Goal: Information Seeking & Learning: Learn about a topic

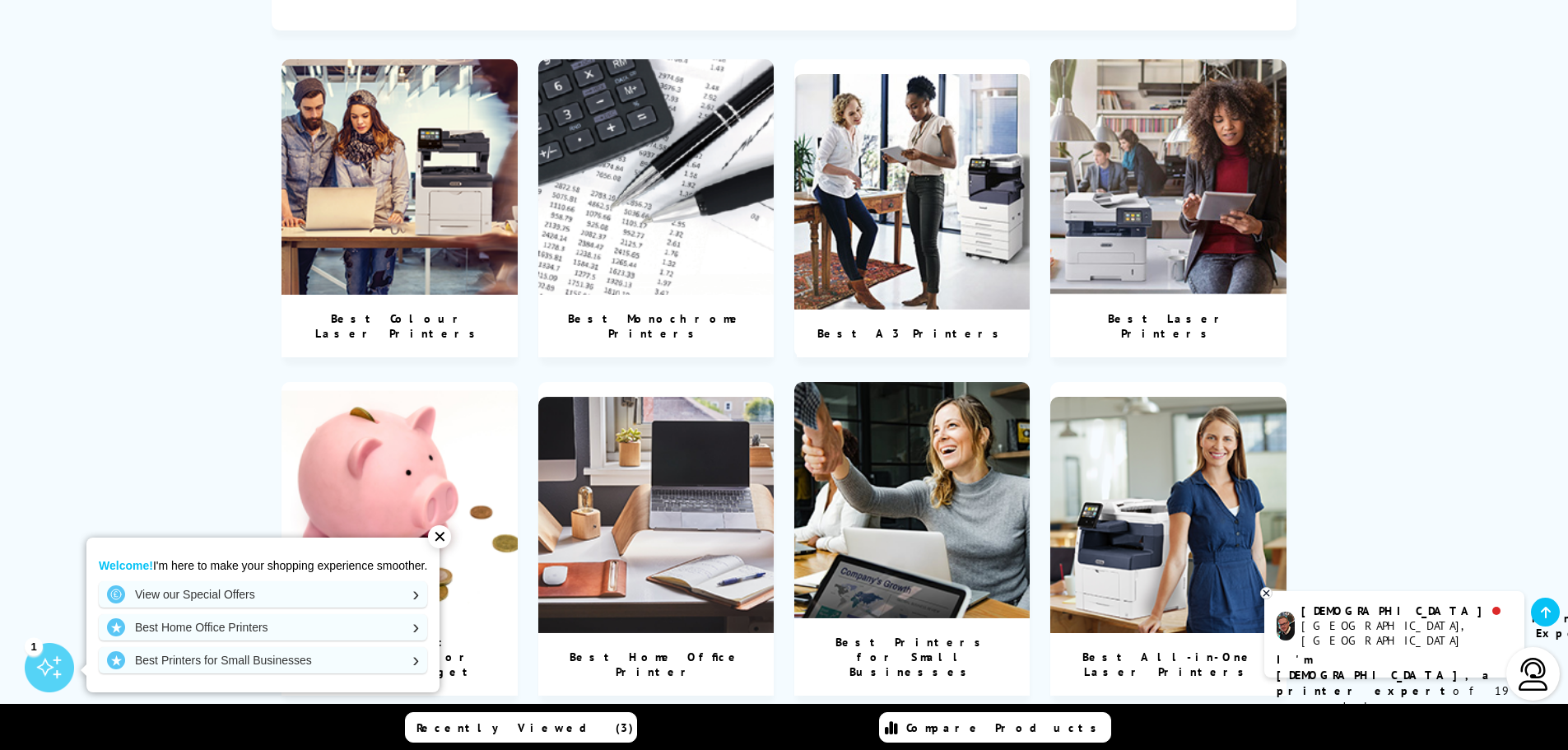
scroll to position [576, 0]
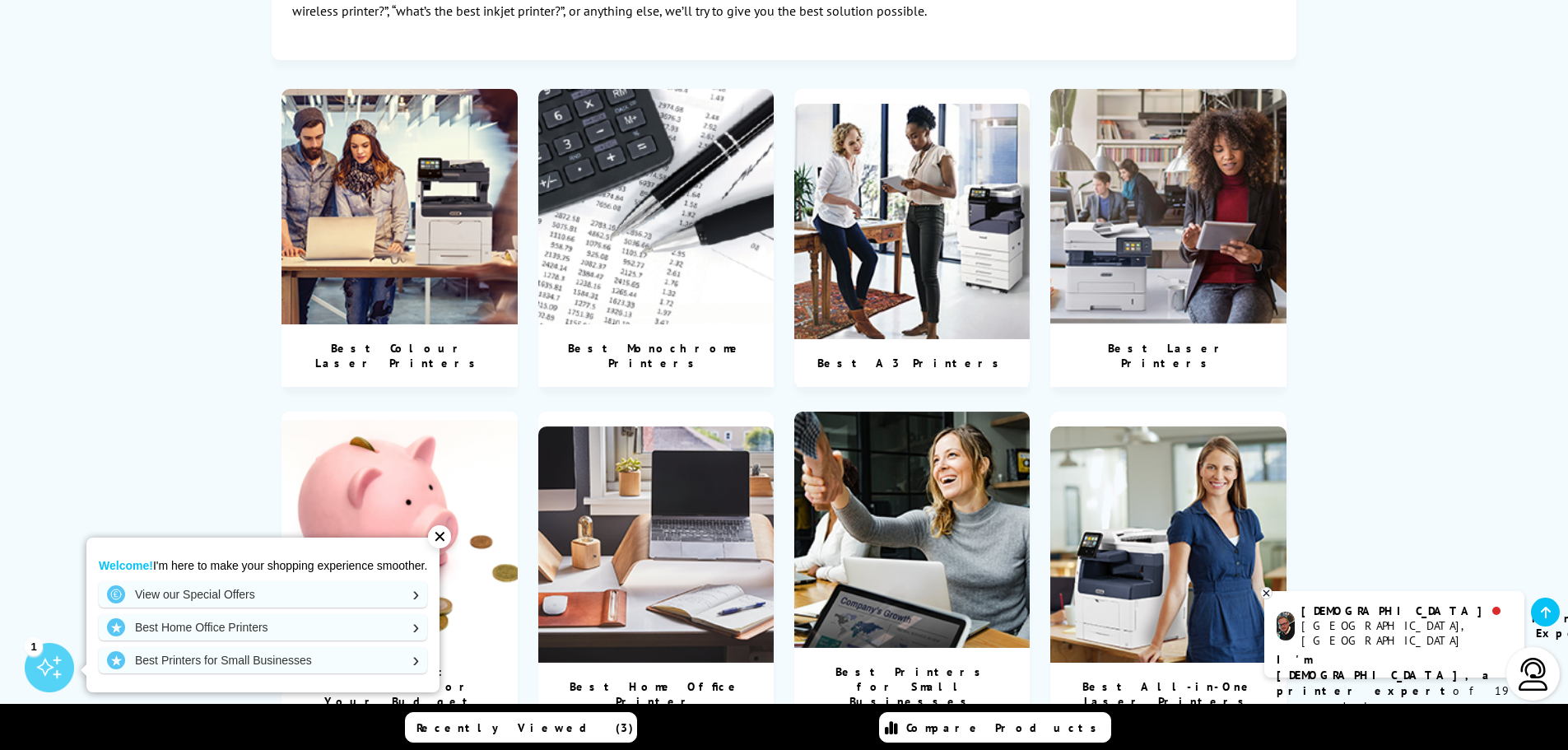
click at [452, 255] on img at bounding box center [400, 208] width 237 height 237
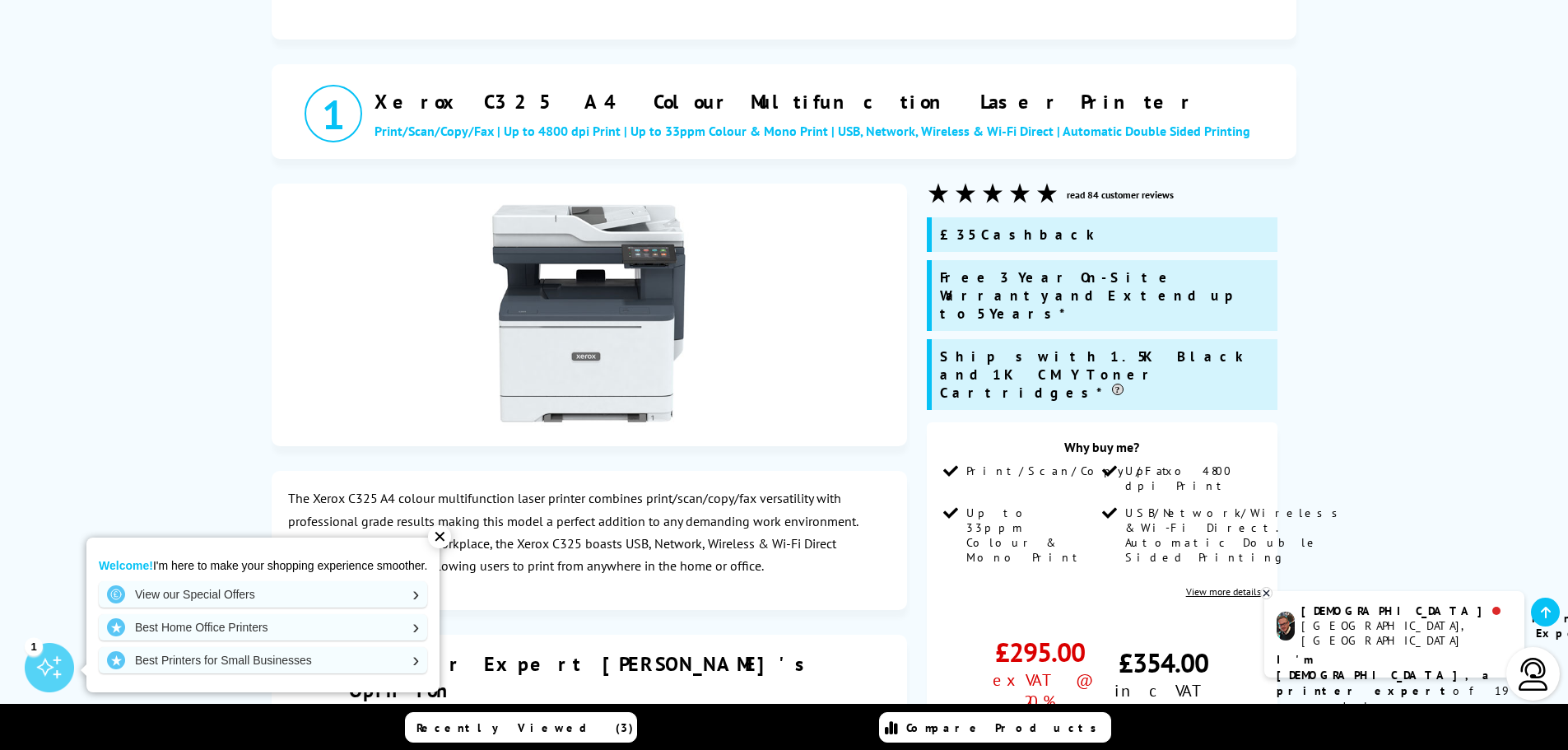
scroll to position [741, 0]
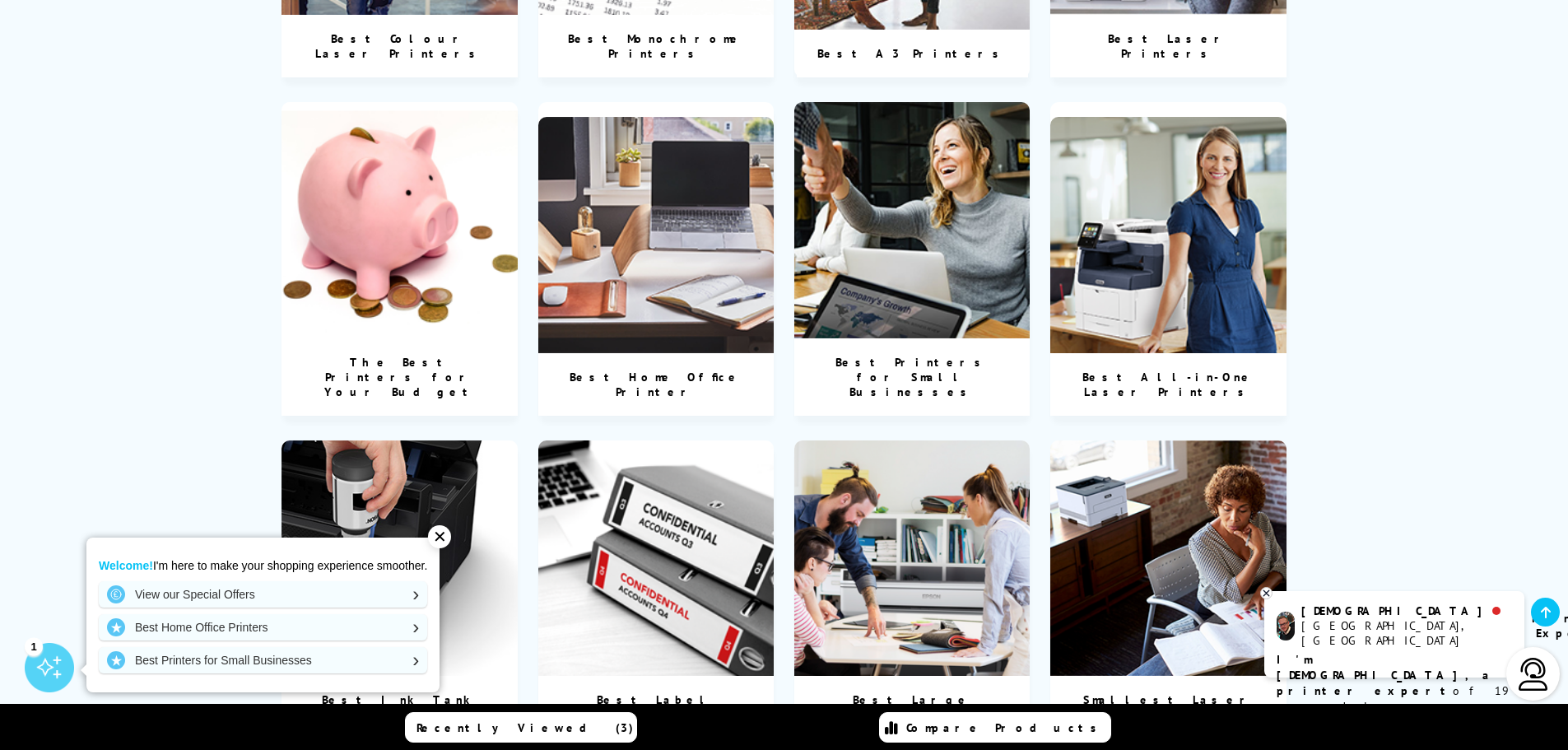
scroll to position [906, 0]
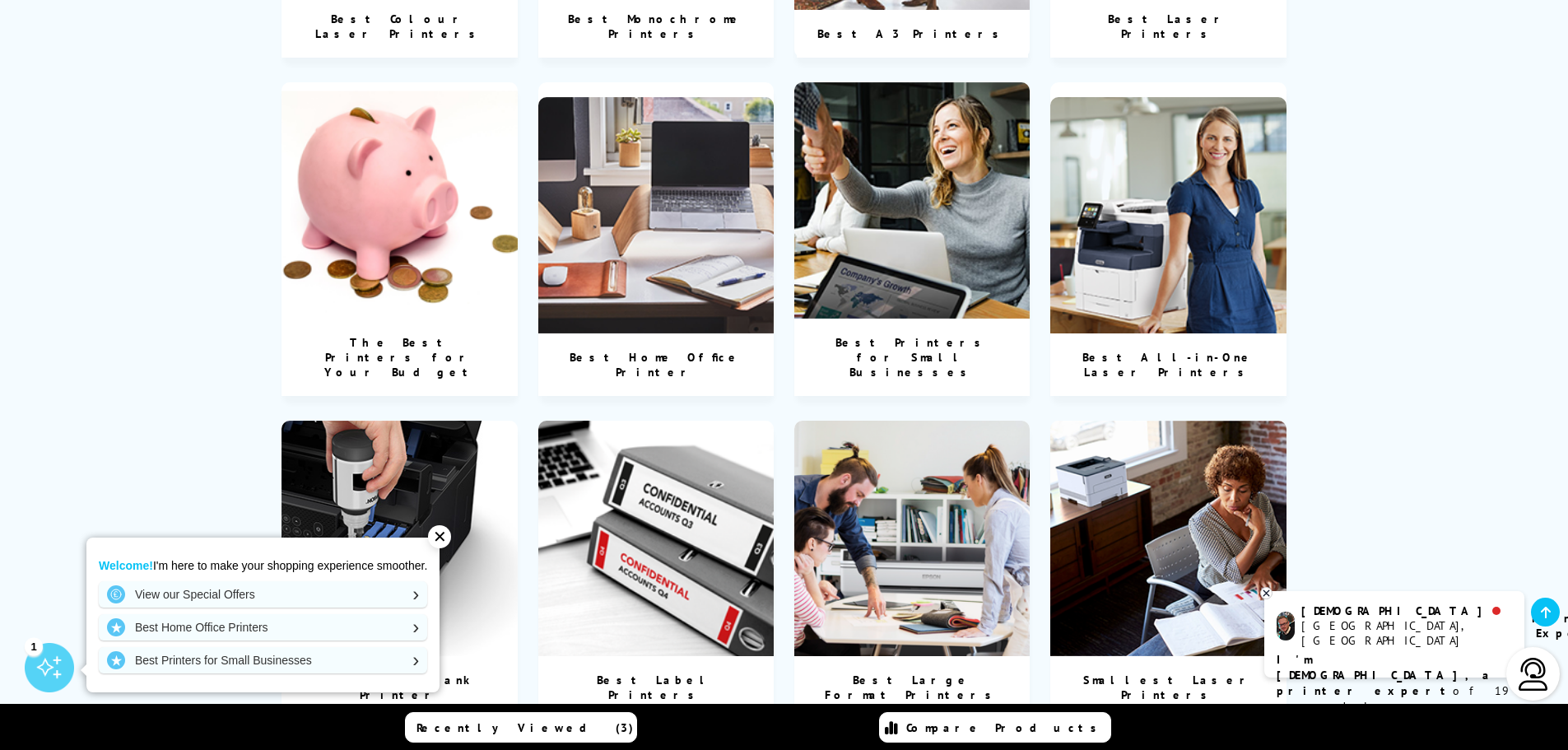
click at [718, 197] on img at bounding box center [657, 216] width 237 height 237
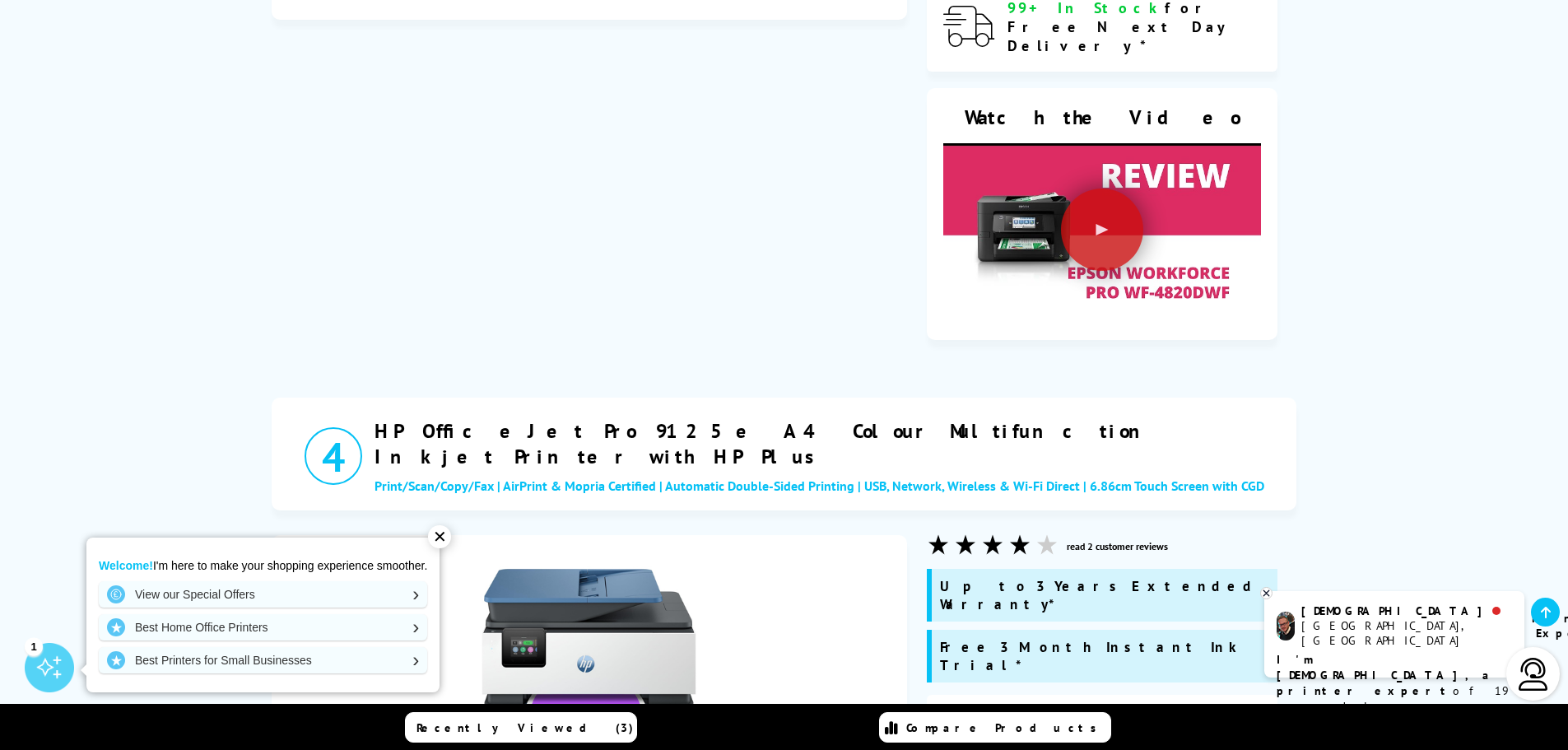
scroll to position [3785, 0]
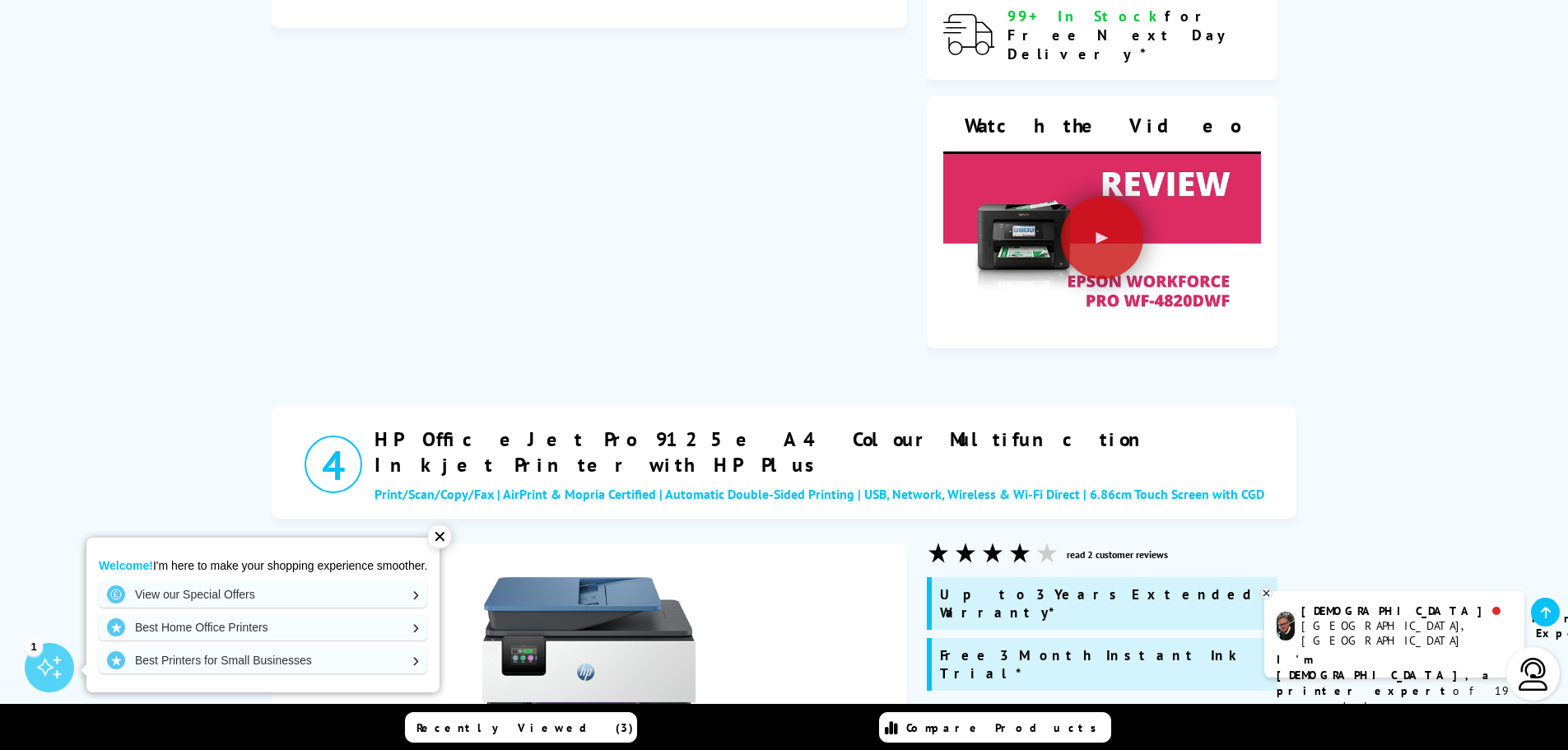
click at [1265, 589] on icon at bounding box center [1267, 593] width 11 height 13
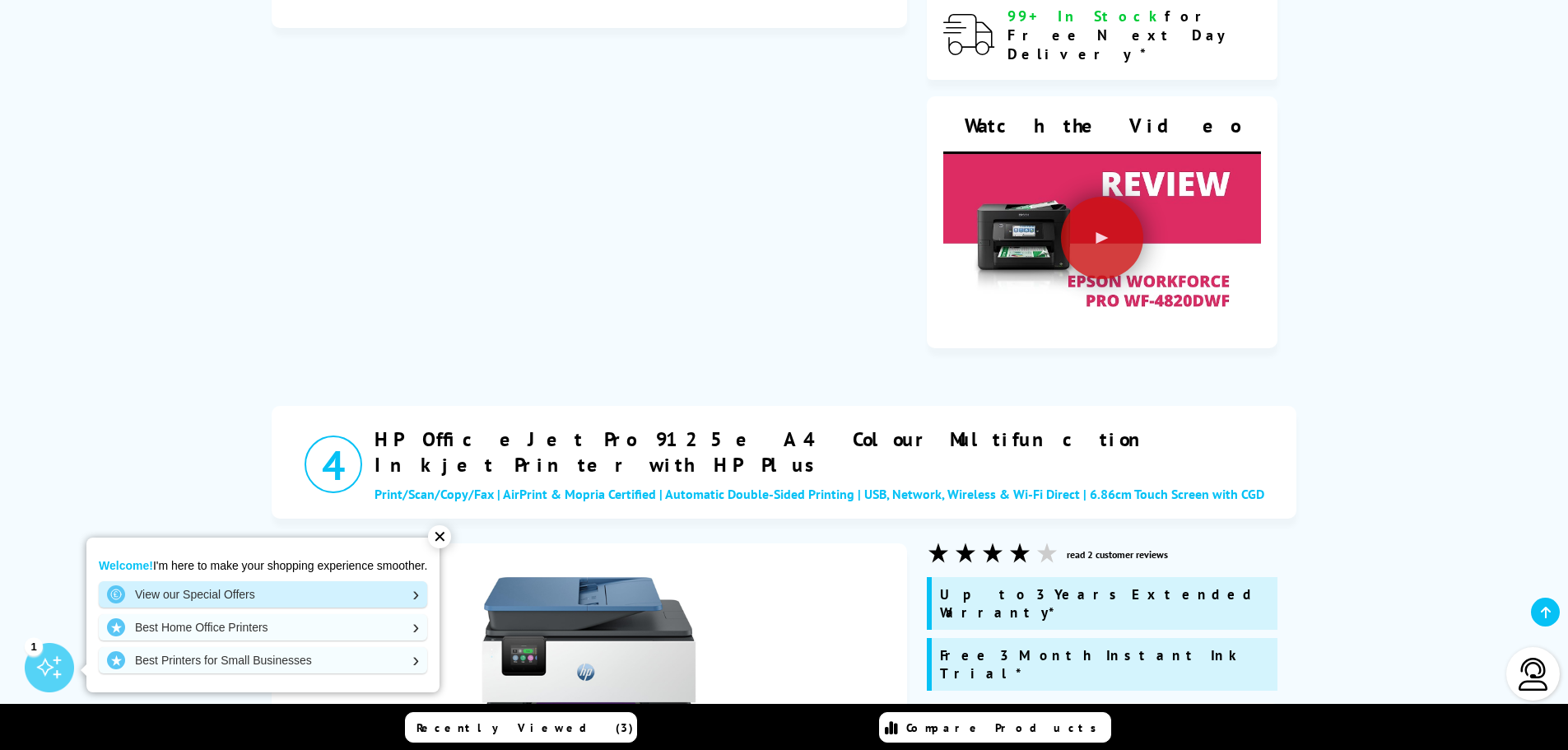
click at [230, 602] on link "View our Special Offers" at bounding box center [263, 593] width 329 height 26
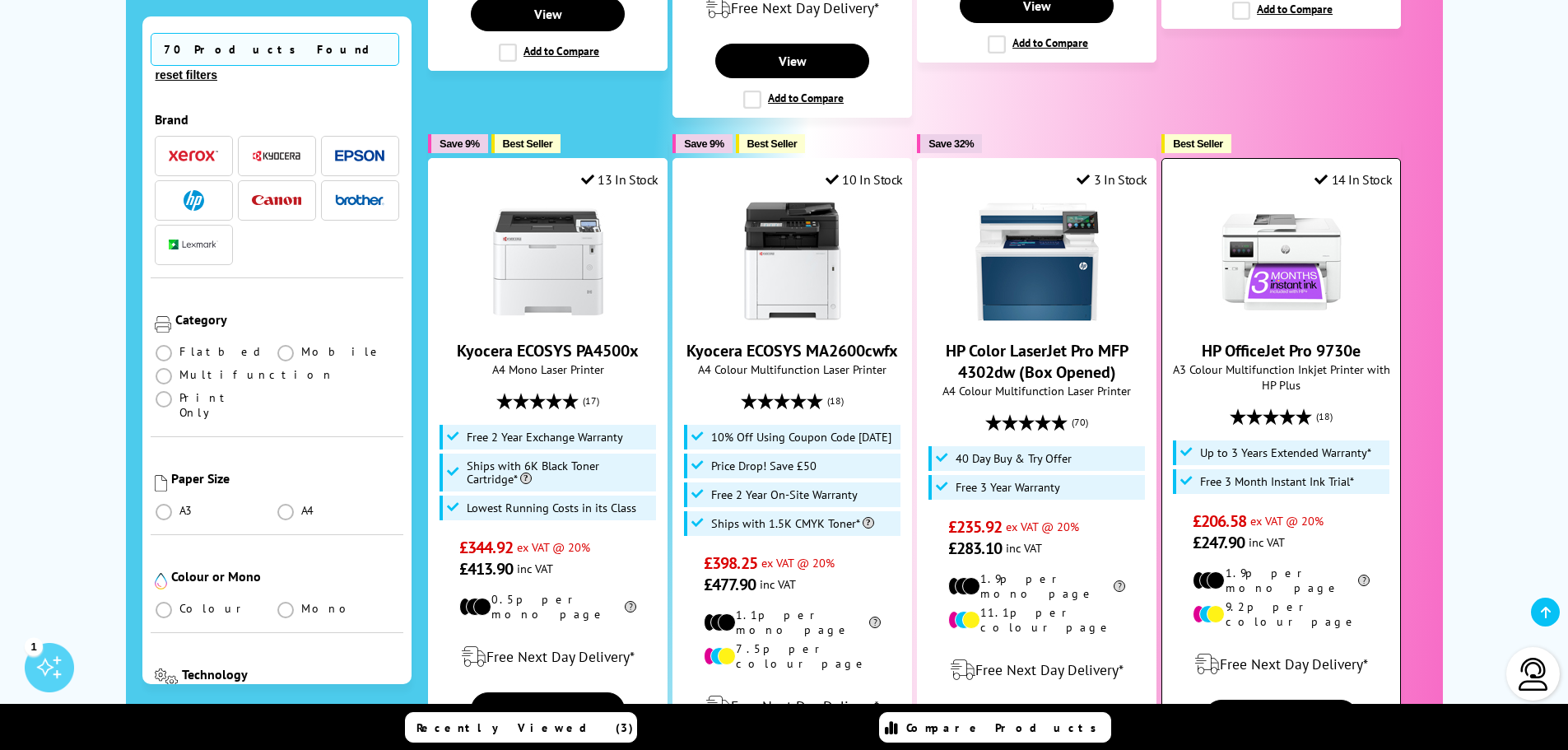
scroll to position [1069, 0]
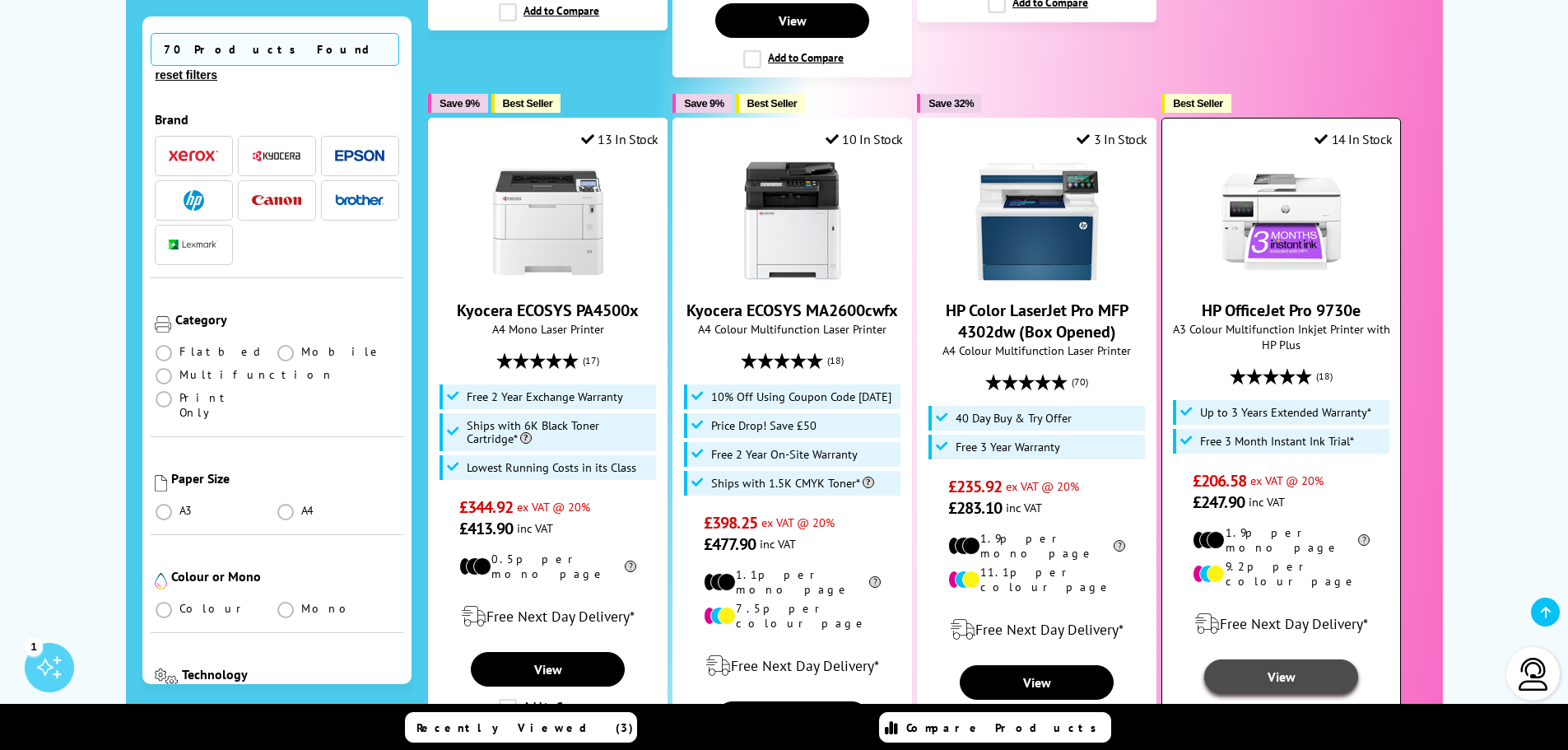
click at [1283, 659] on link "View" at bounding box center [1281, 676] width 153 height 35
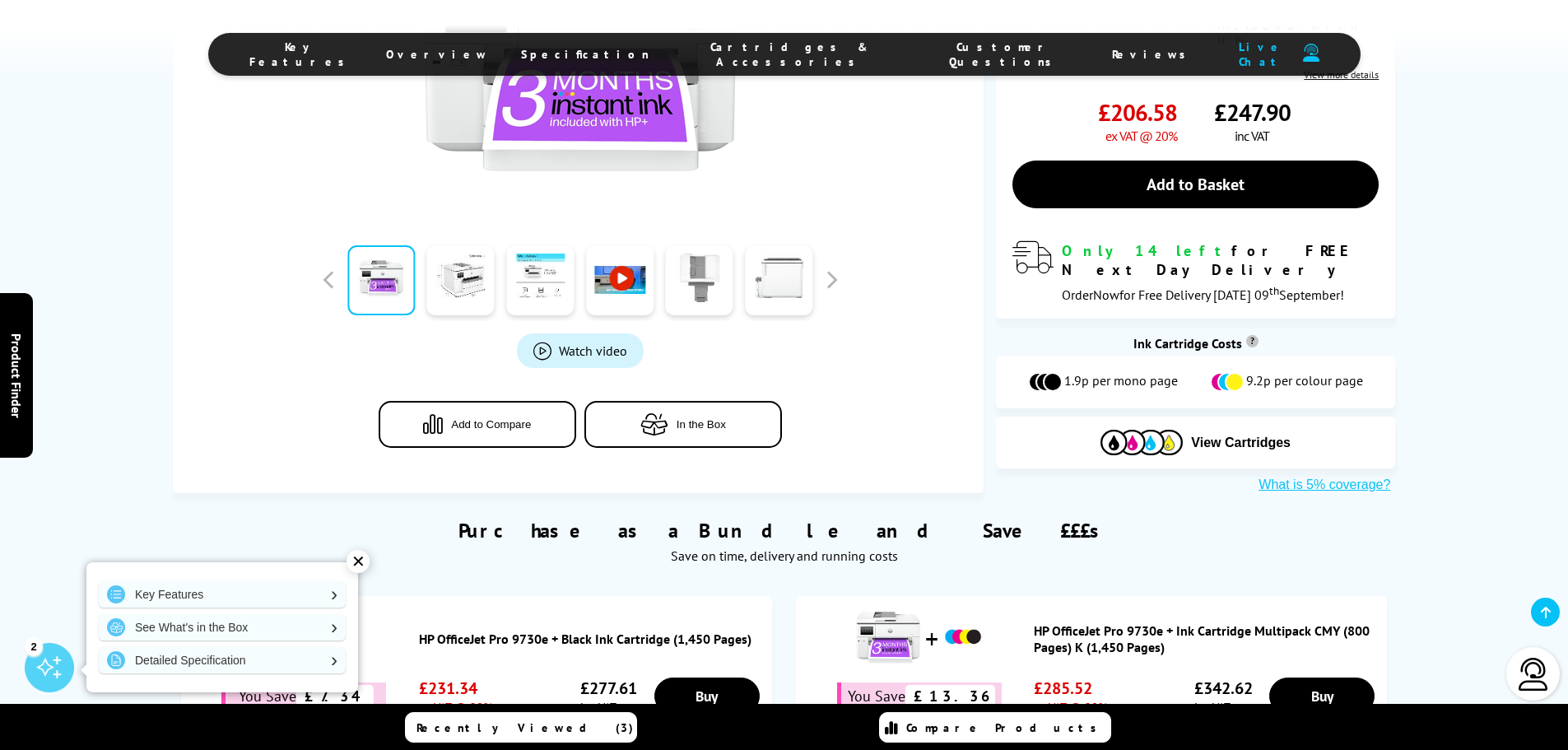
scroll to position [411, 0]
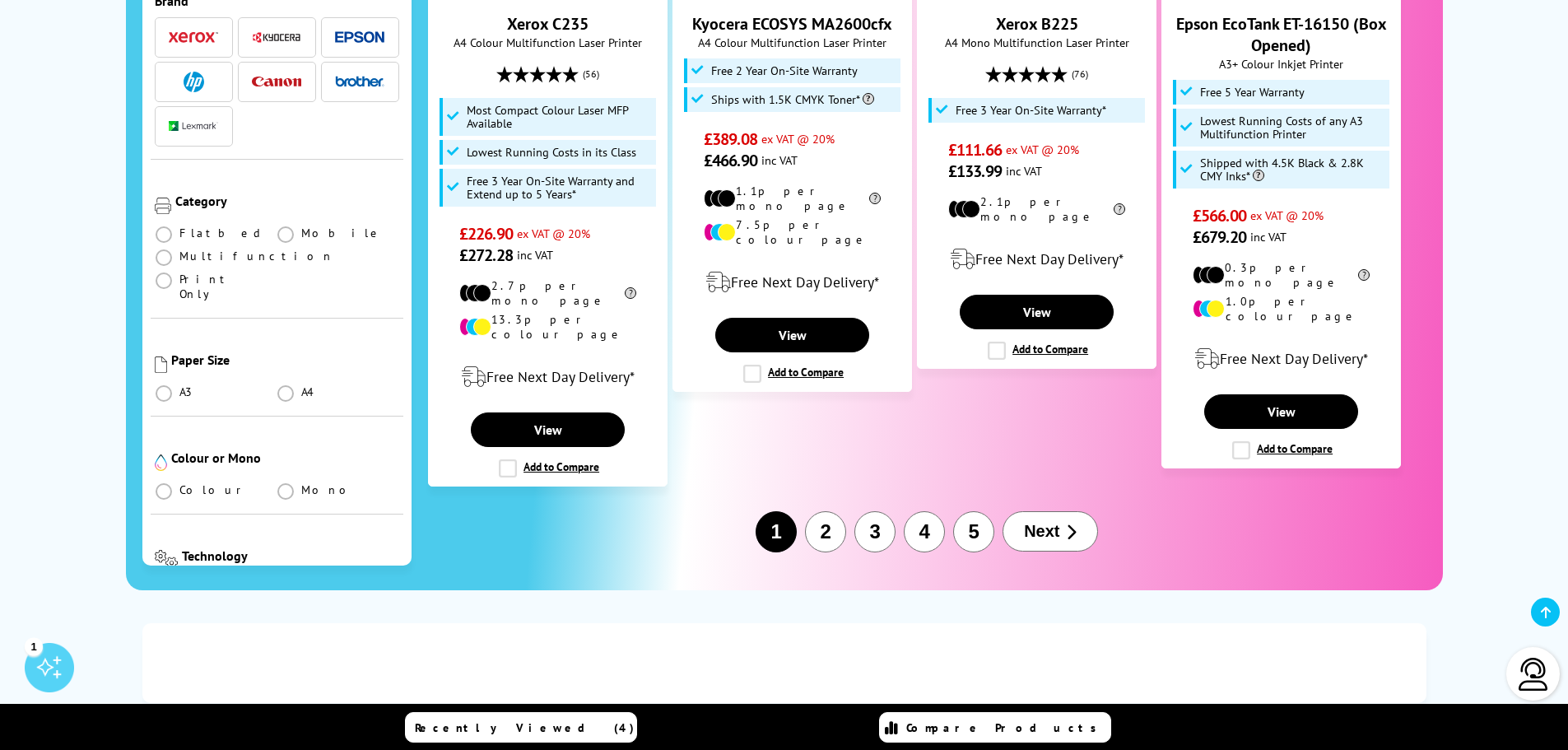
scroll to position [2057, 0]
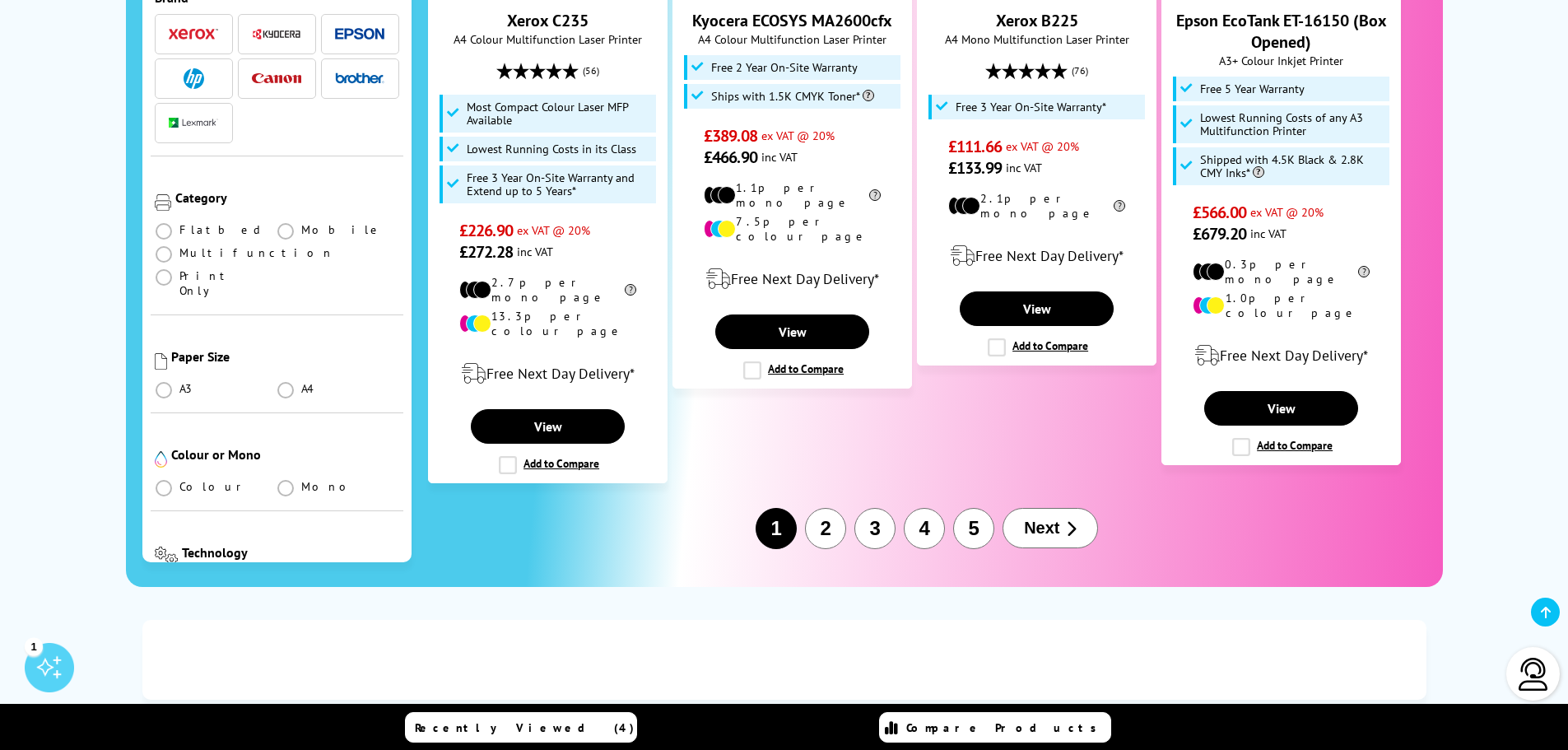
click at [1042, 519] on span "Next" at bounding box center [1042, 528] width 36 height 19
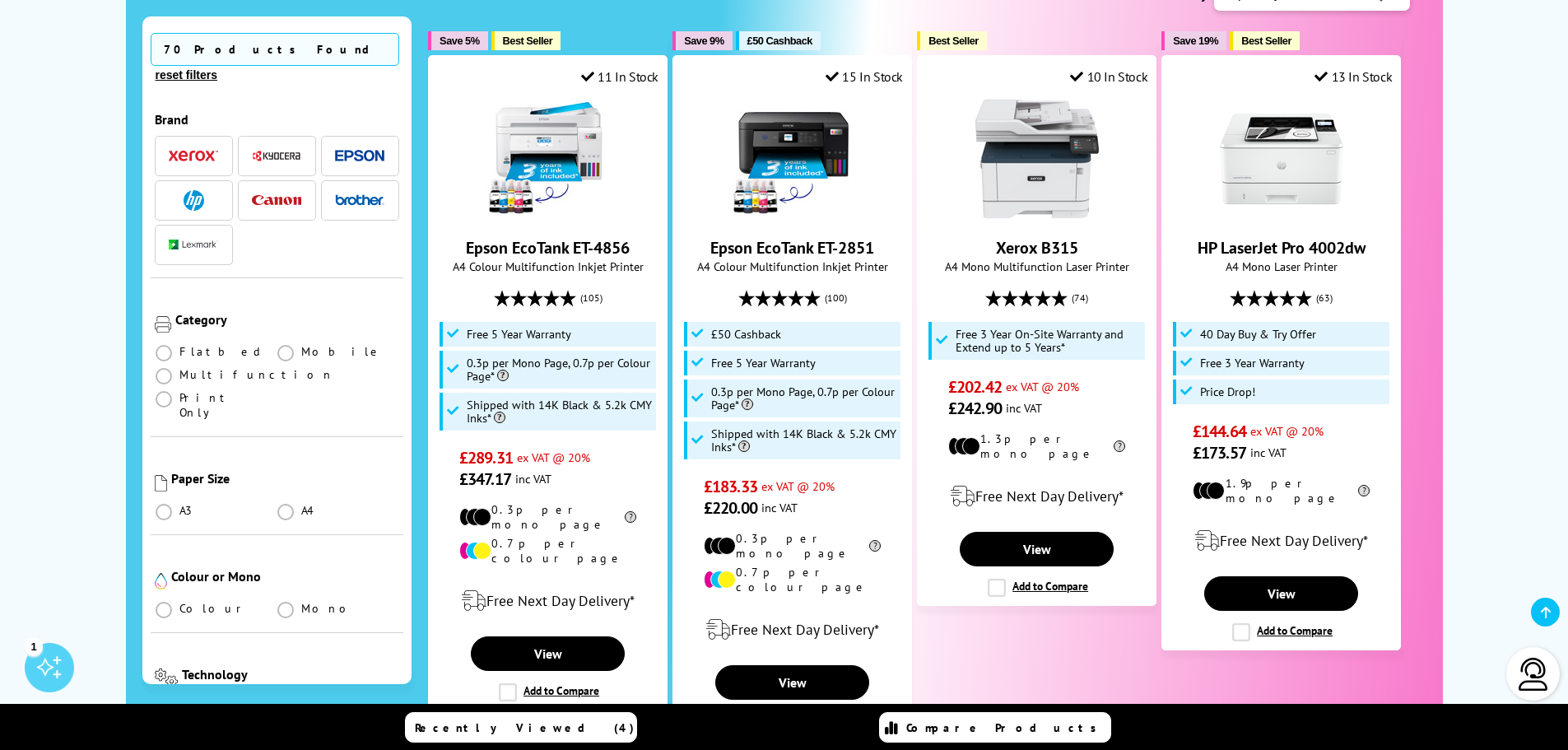
scroll to position [329, 0]
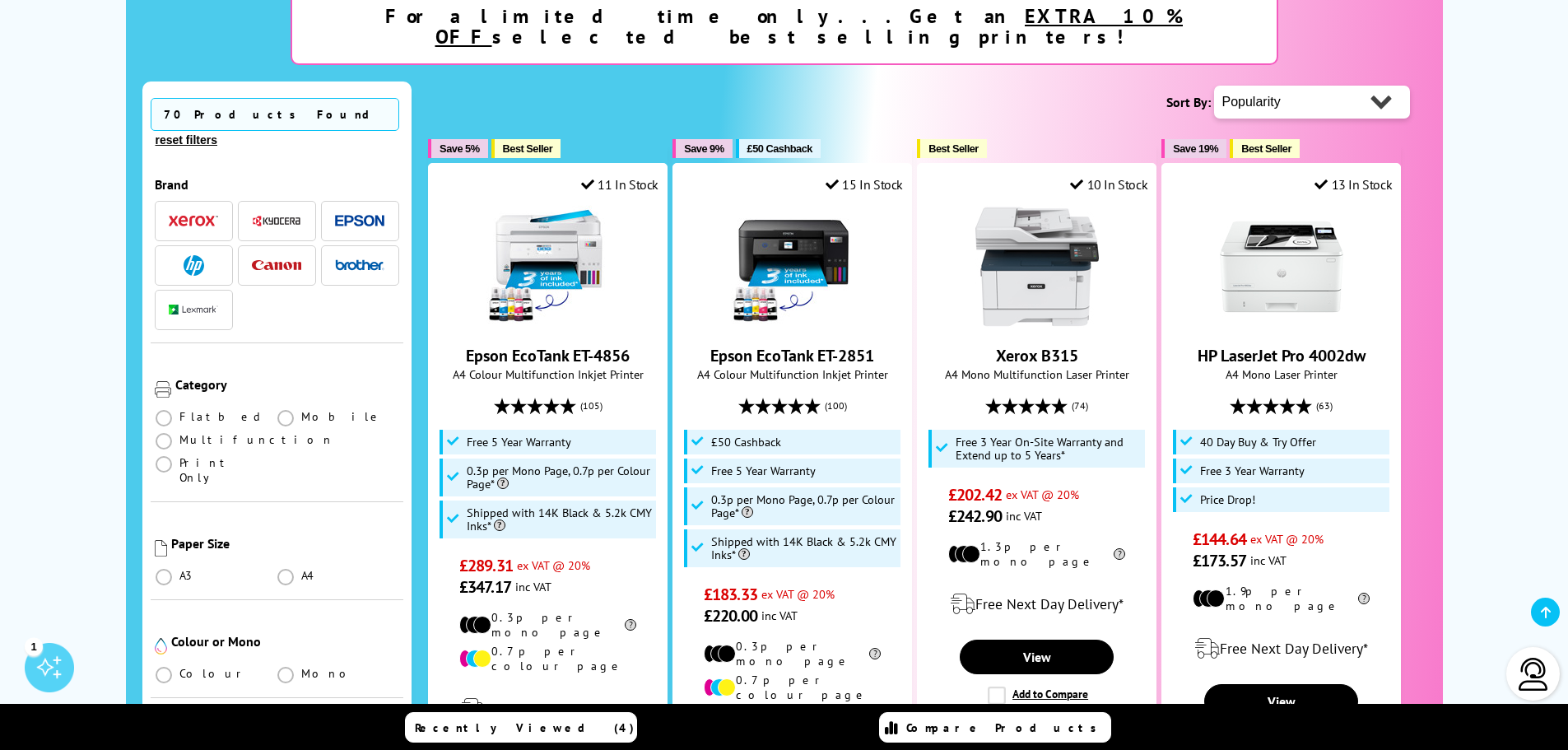
click at [195, 255] on img "button" at bounding box center [194, 265] width 21 height 21
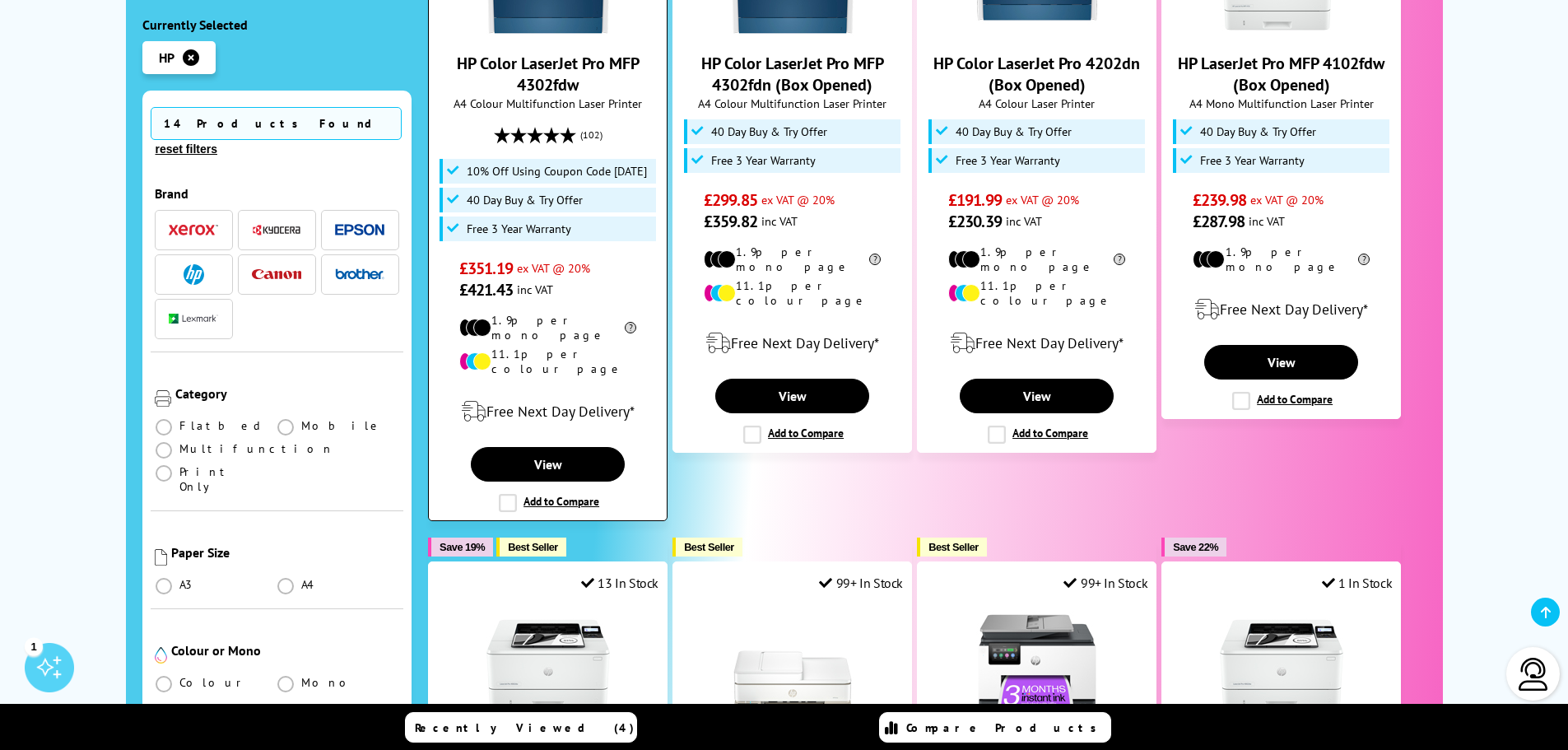
scroll to position [1234, 0]
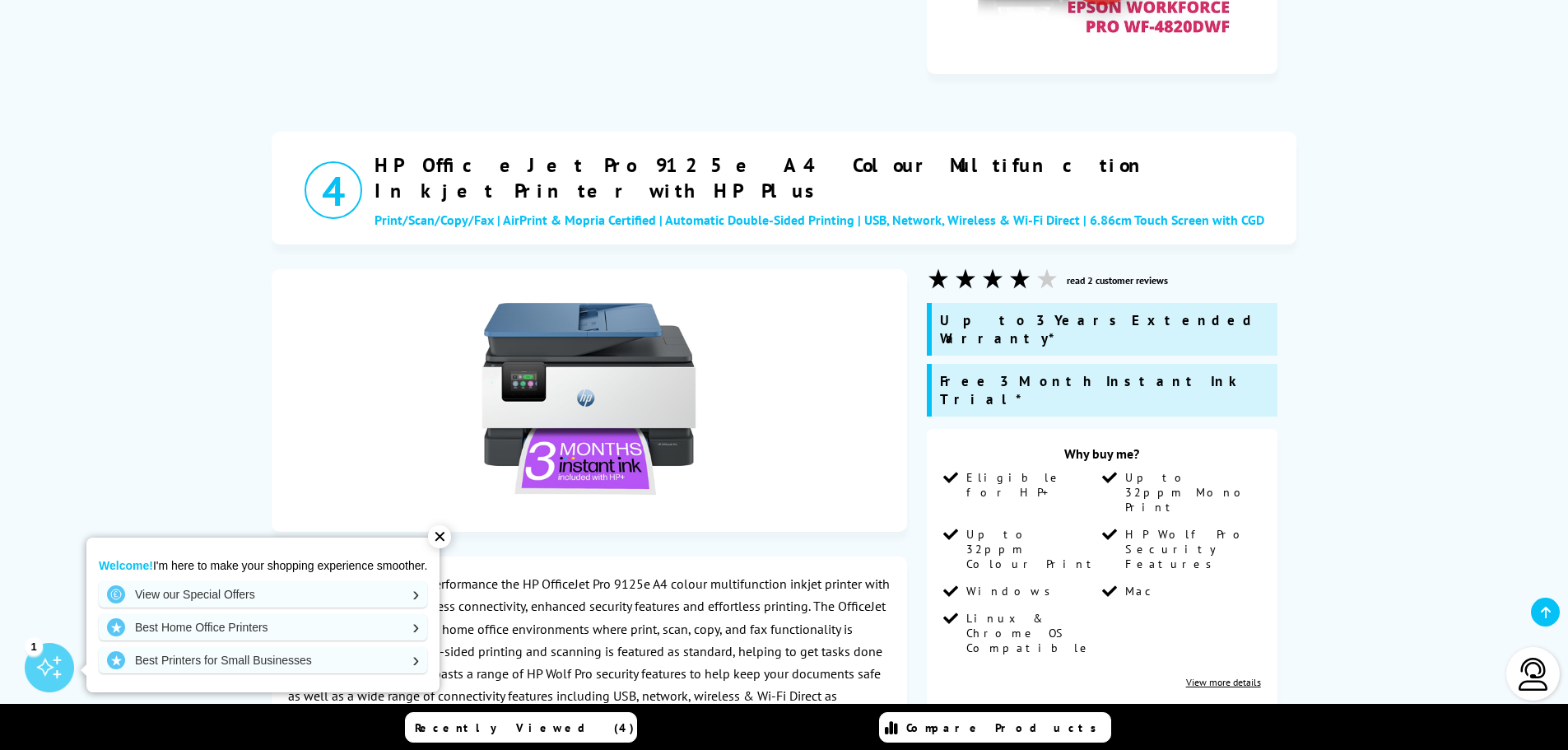
scroll to position [4115, 0]
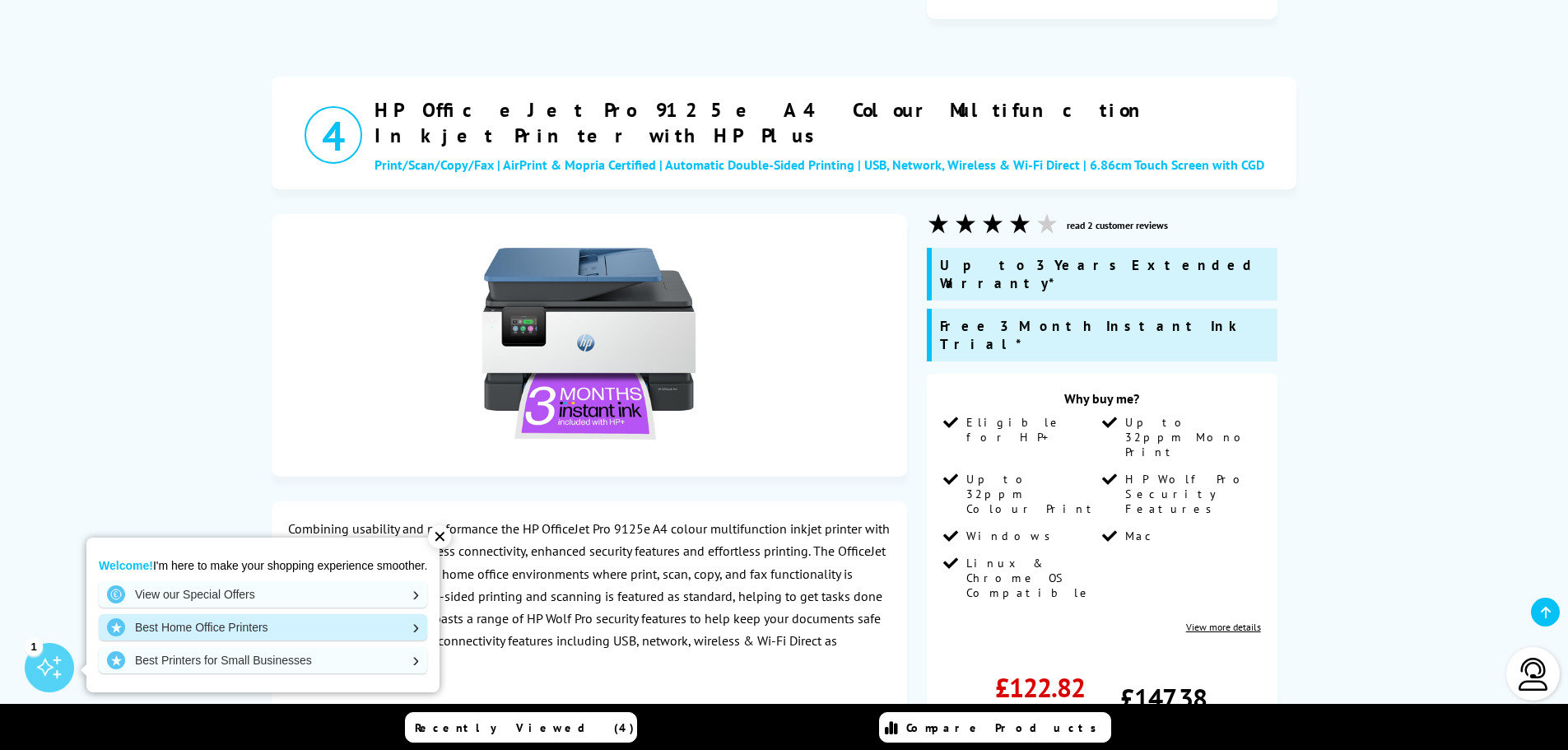
click at [411, 623] on link "Best Home Office Printers" at bounding box center [263, 627] width 329 height 26
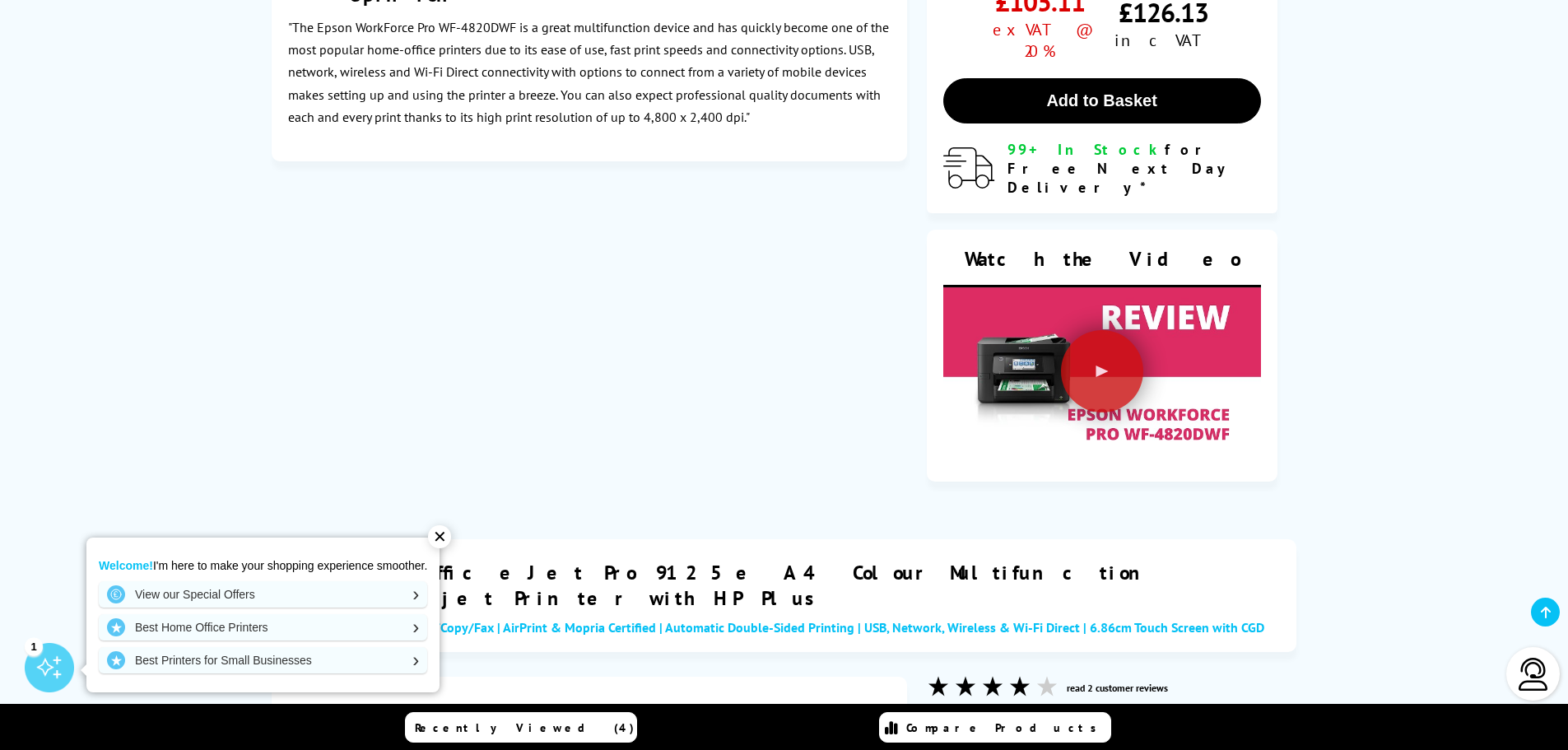
scroll to position [3785, 0]
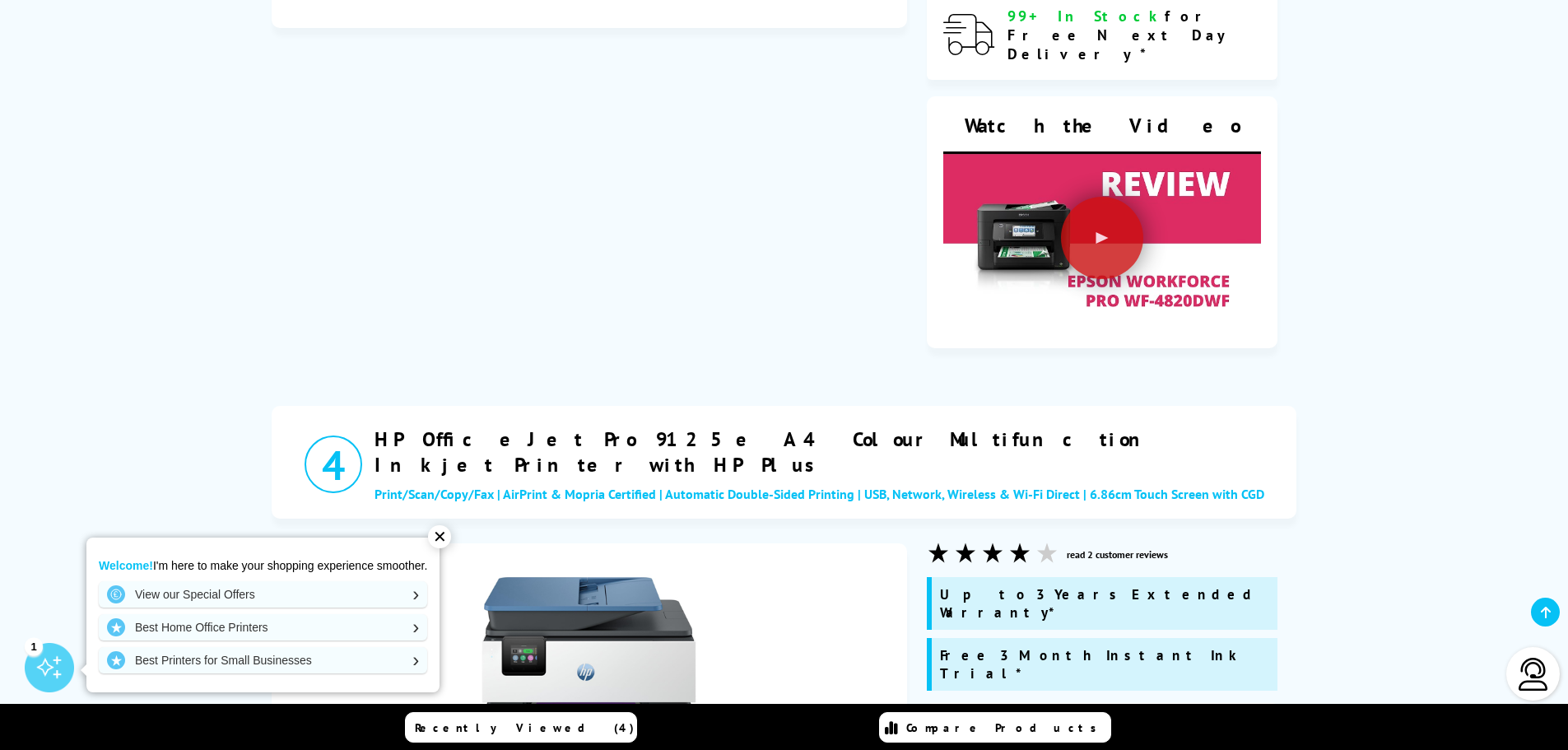
click at [1105, 548] on link "read 2 customer reviews" at bounding box center [1117, 554] width 101 height 13
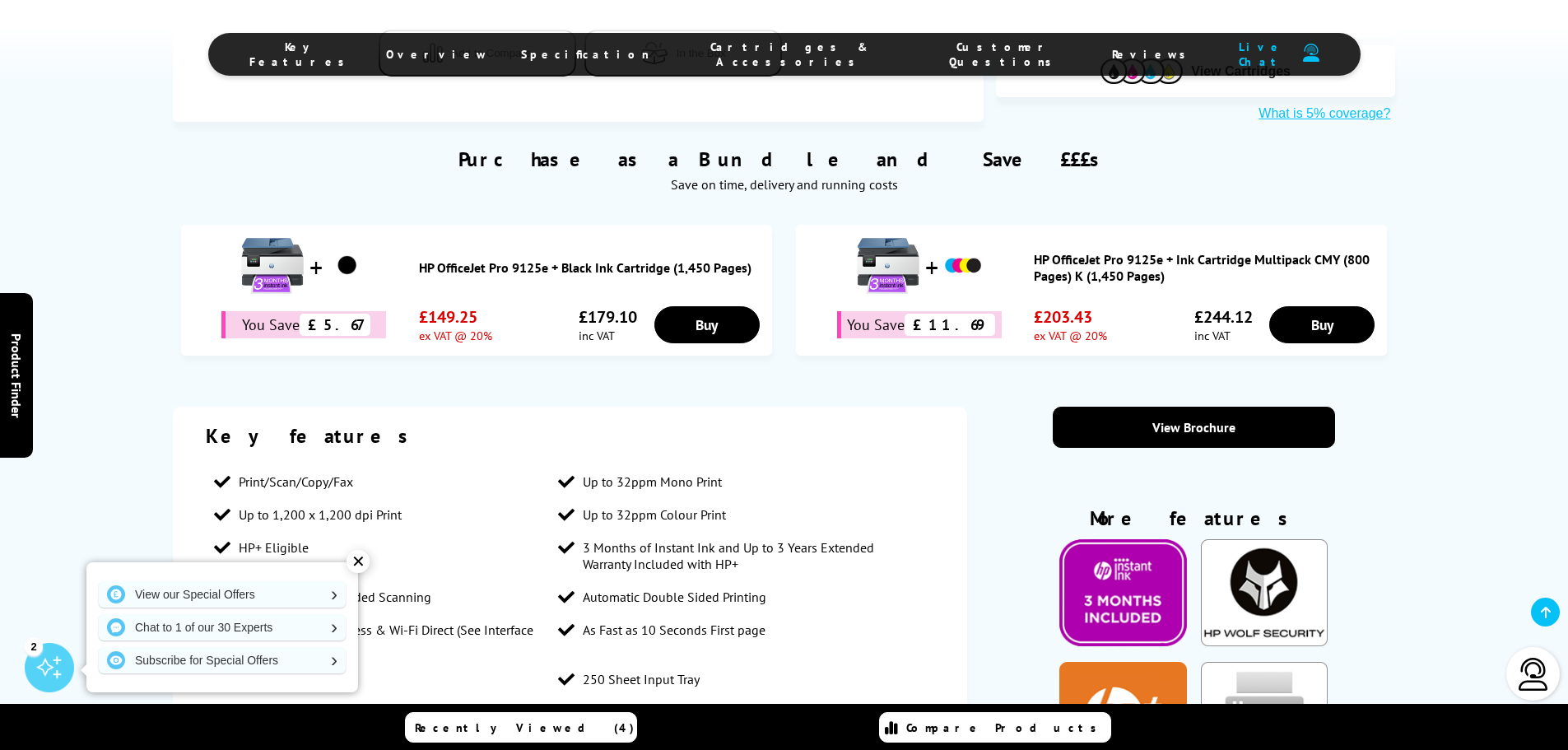
scroll to position [988, 0]
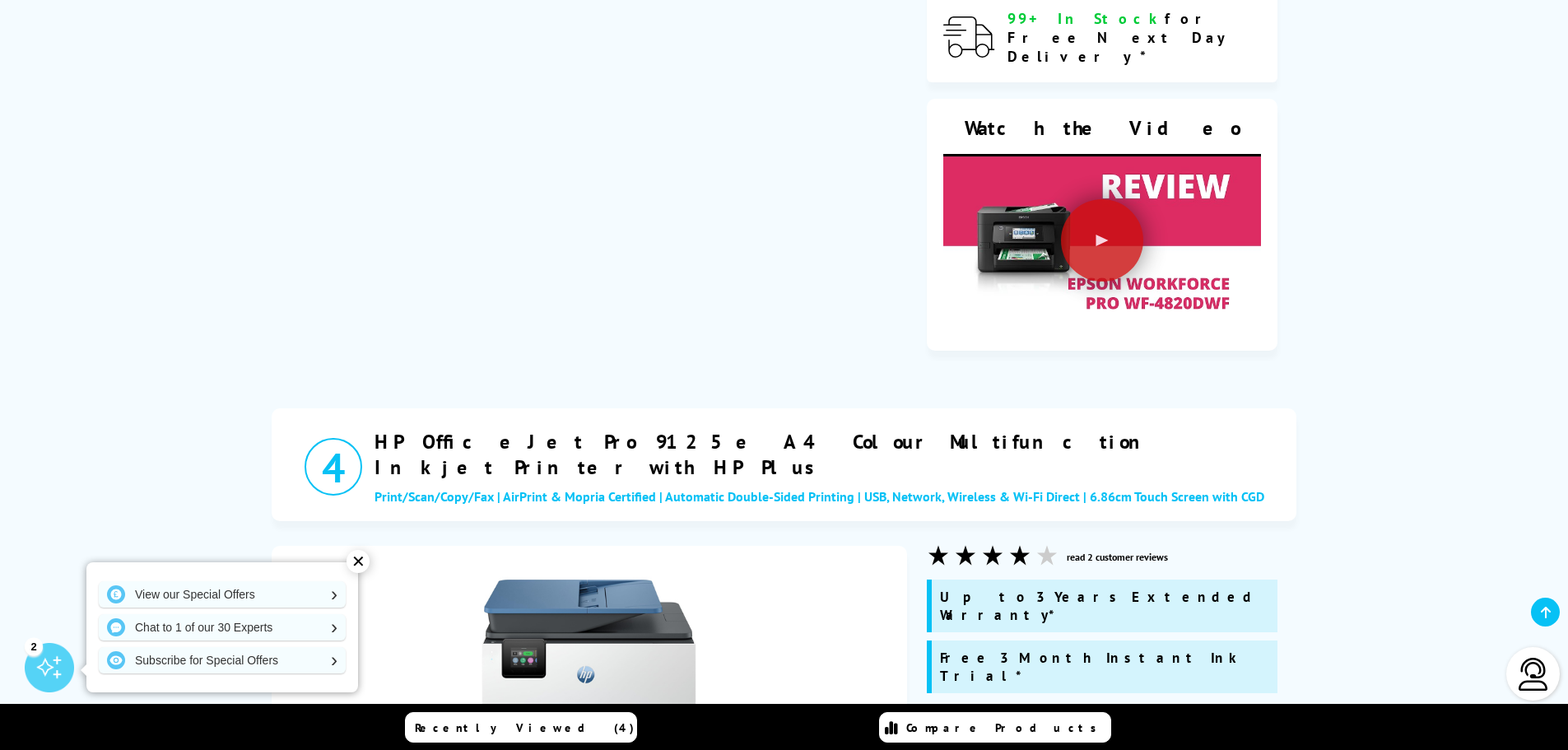
scroll to position [3785, 0]
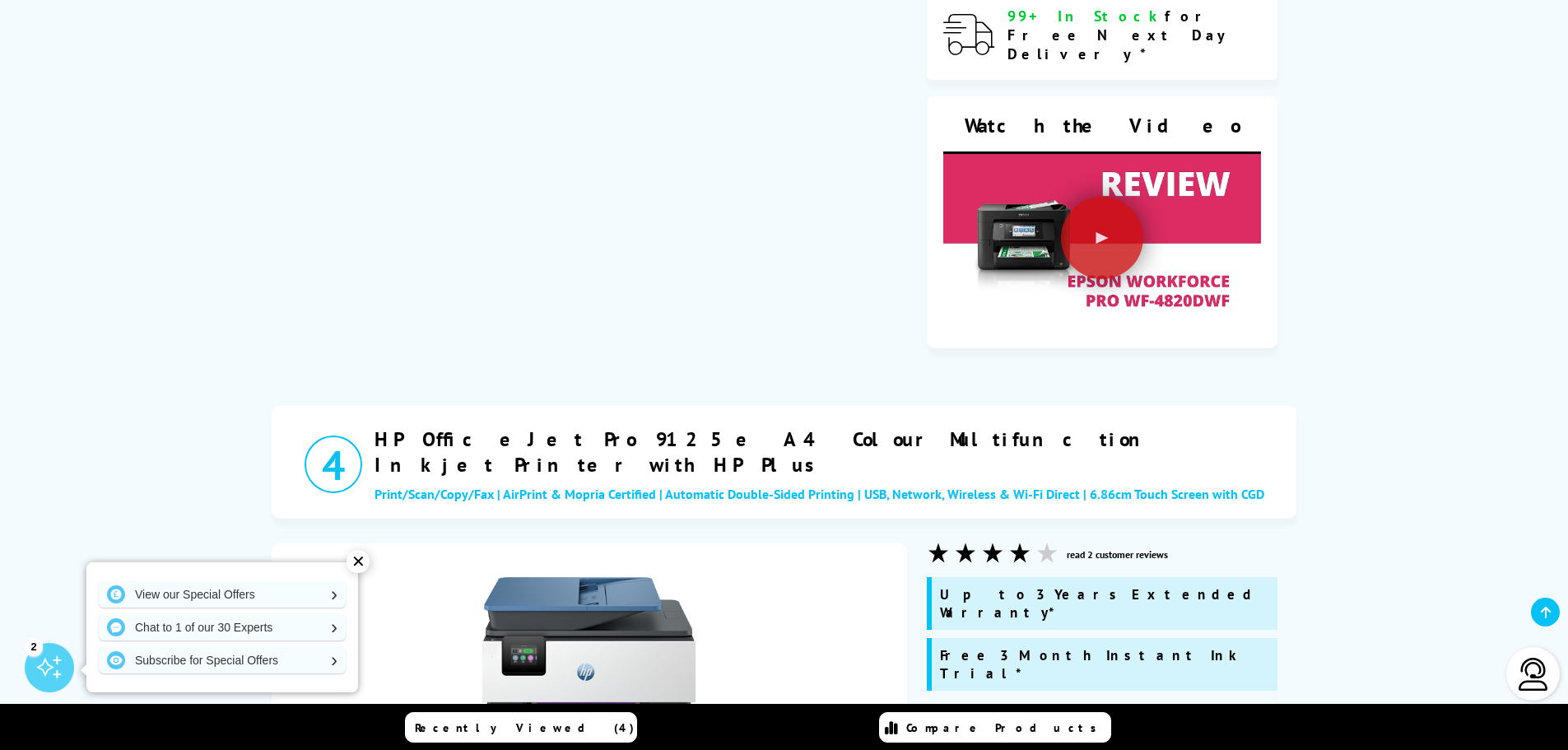
click at [359, 559] on div "✕" at bounding box center [358, 561] width 23 height 23
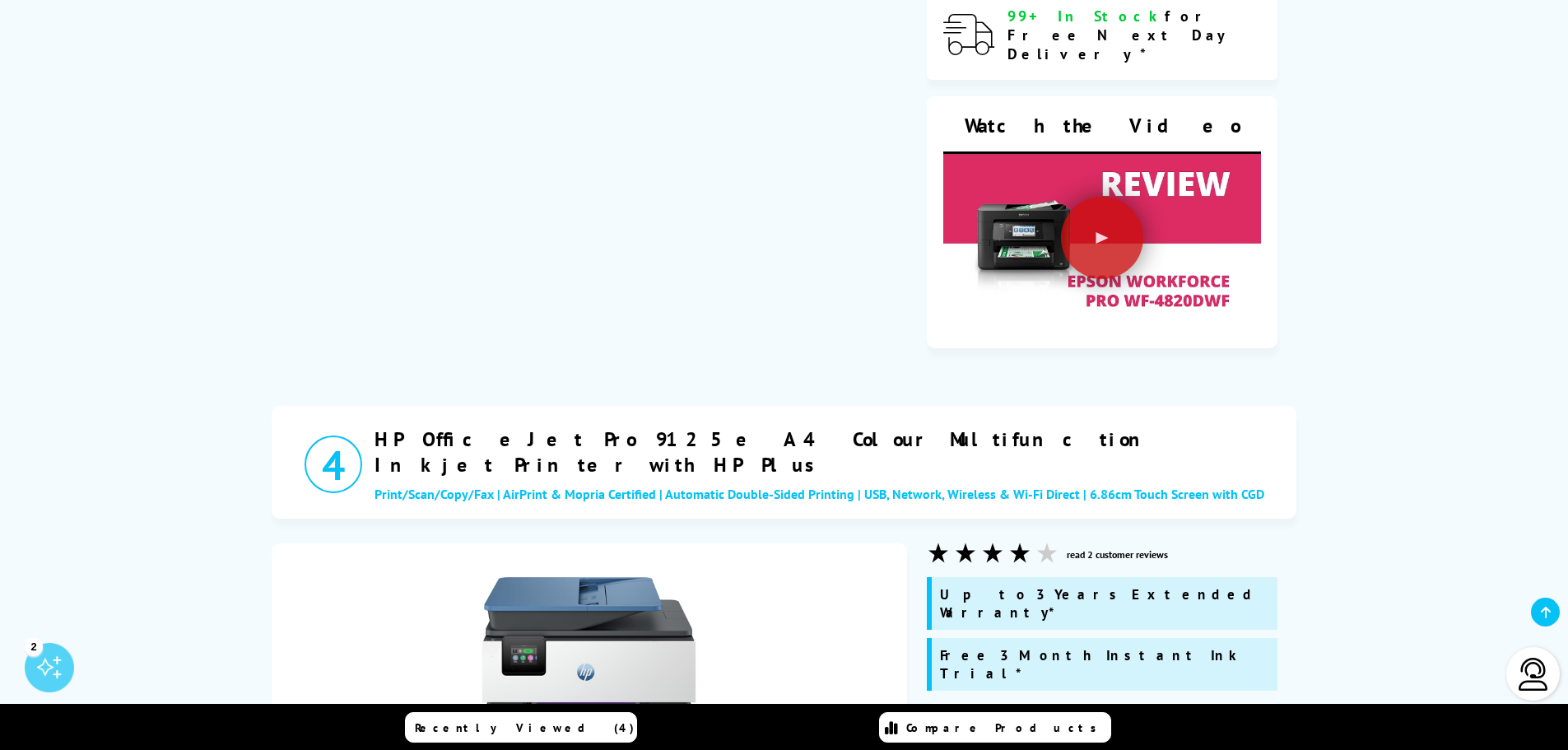
click at [43, 654] on div "2" at bounding box center [49, 667] width 49 height 49
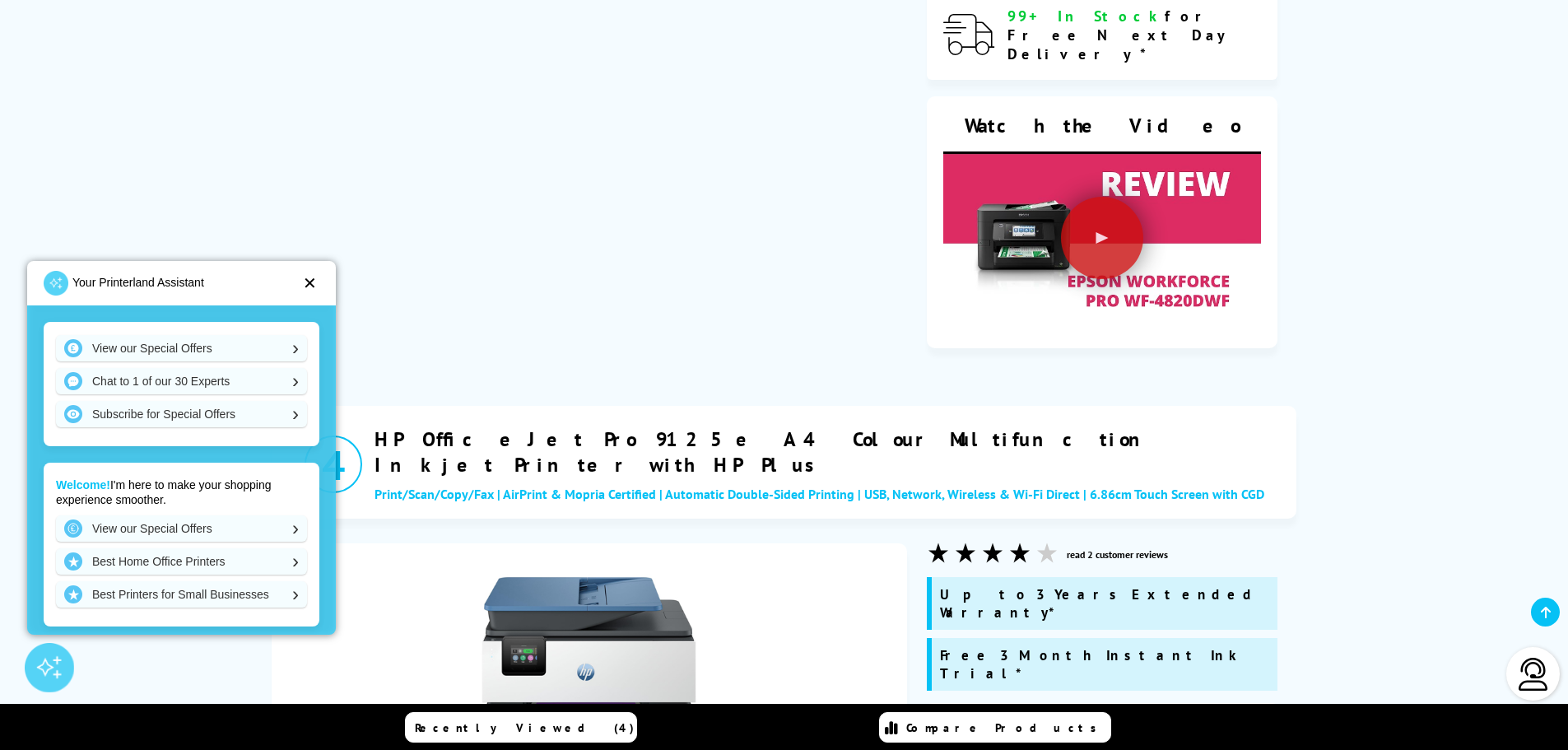
click at [310, 280] on div "✕" at bounding box center [310, 283] width 14 height 16
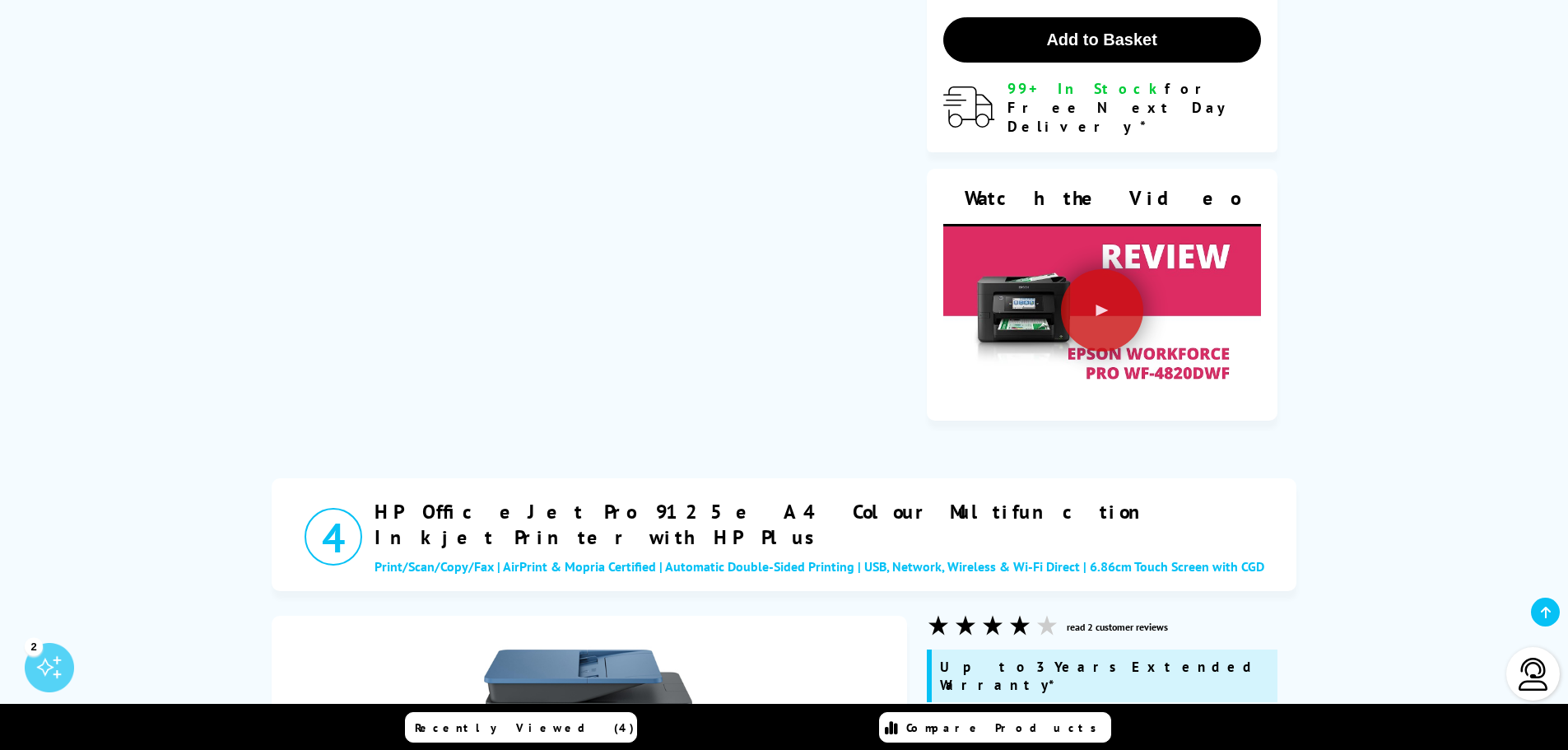
scroll to position [3704, 0]
